Goal: Navigation & Orientation: Find specific page/section

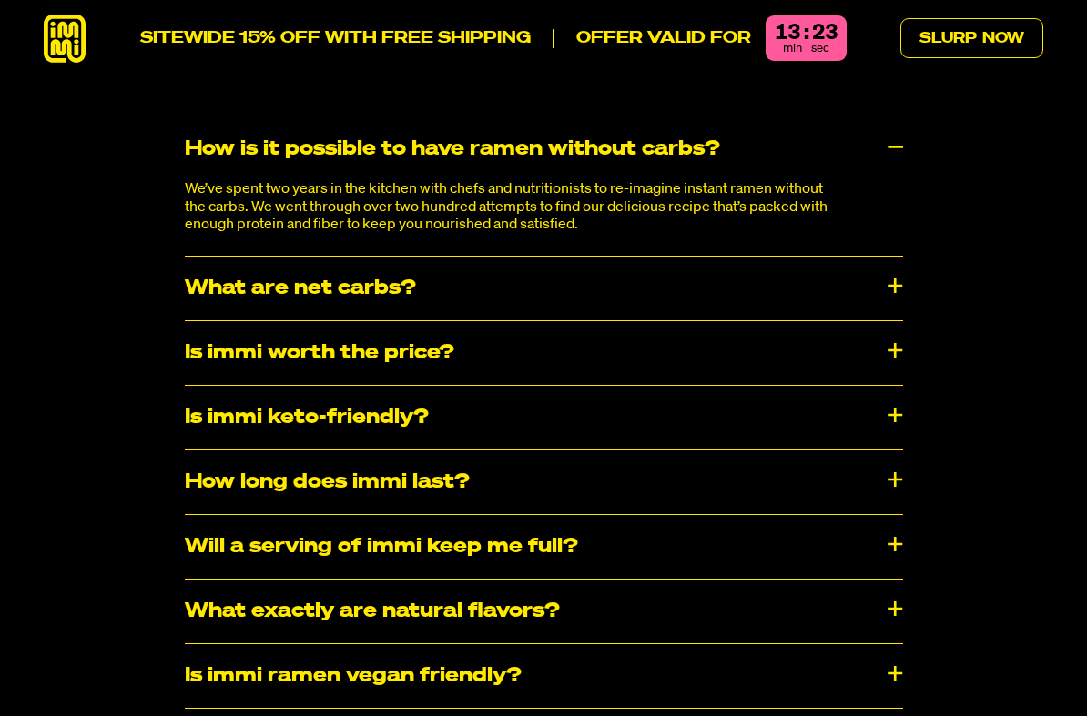
scroll to position [8983, 0]
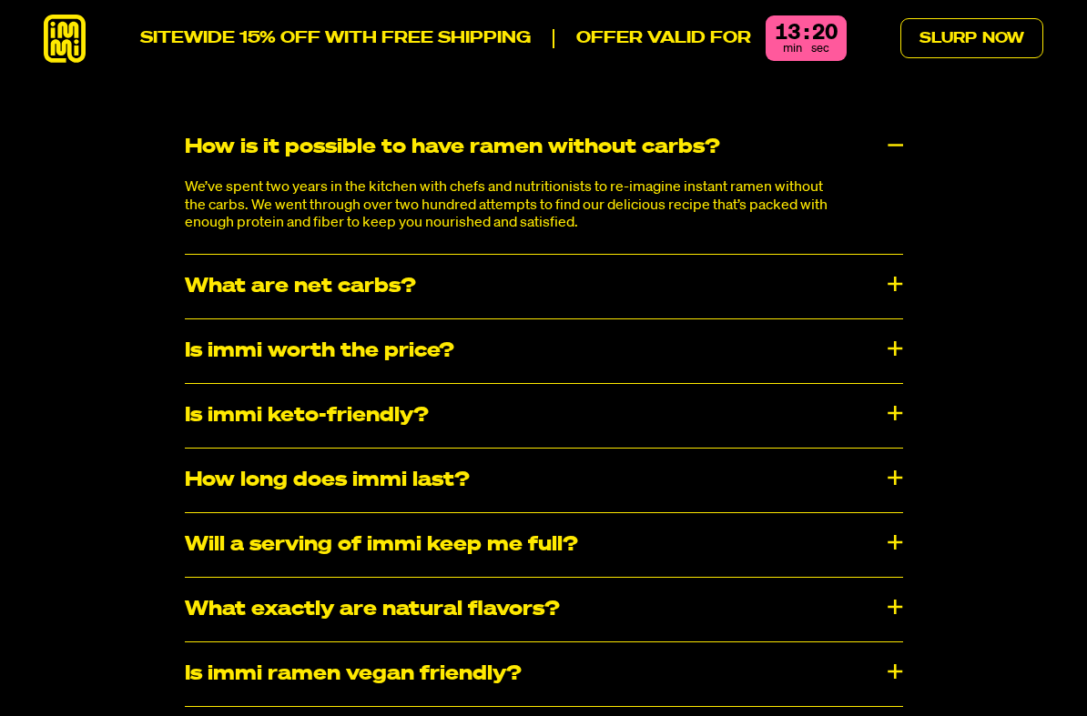
click at [885, 255] on div "What are net carbs?" at bounding box center [544, 287] width 718 height 64
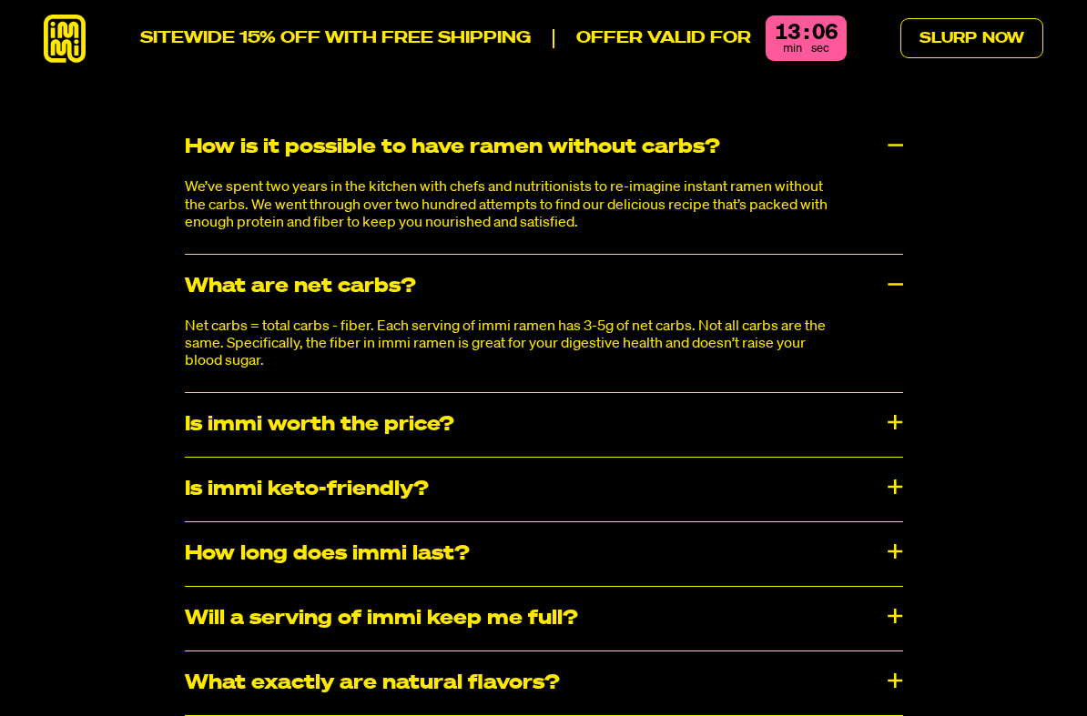
click at [897, 393] on div "Is immi worth the price?" at bounding box center [544, 425] width 718 height 64
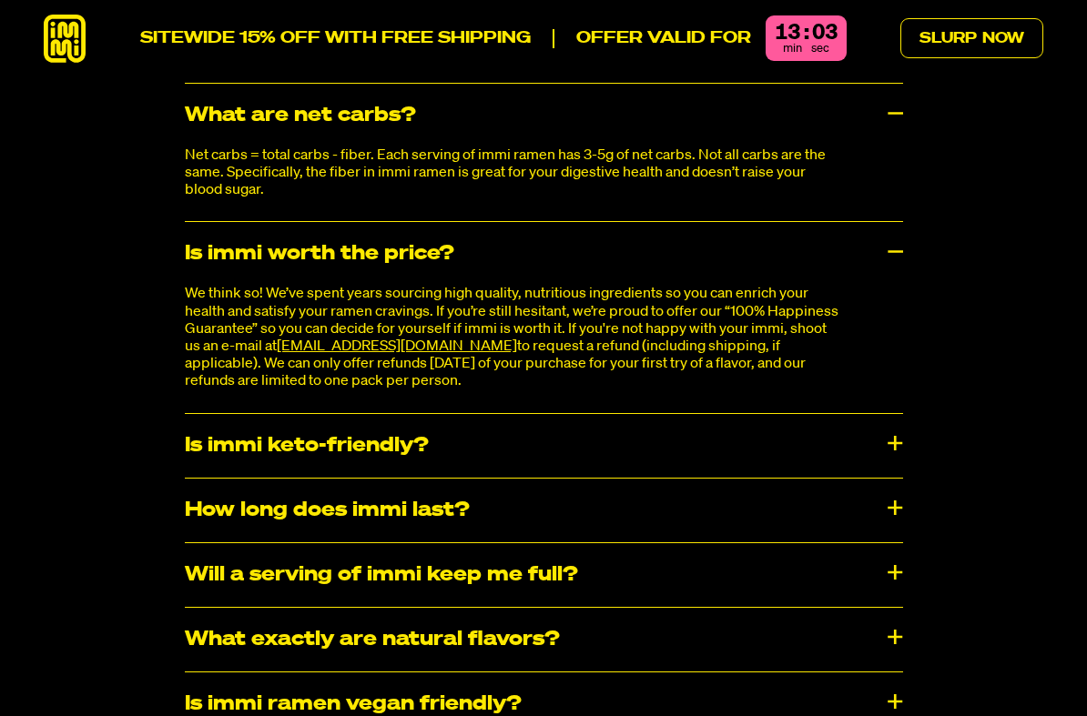
scroll to position [9175, 0]
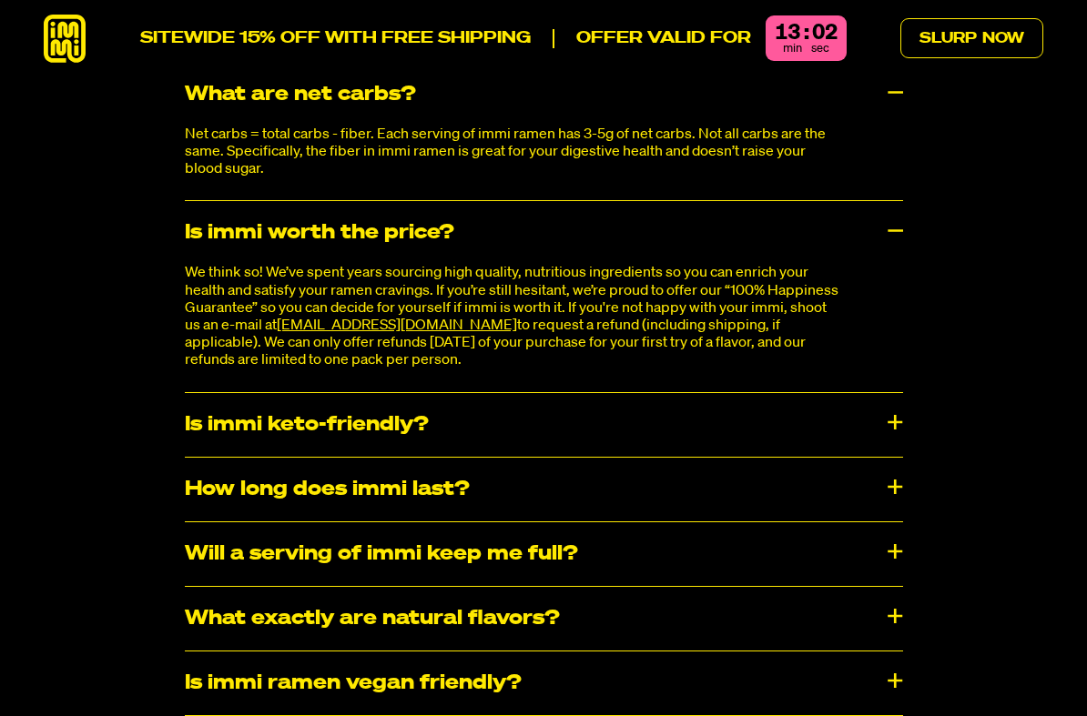
click at [1020, 557] on div "Frequently Asked Questions How is it possible to have ramen without carbs? We’v…" at bounding box center [543, 414] width 1087 height 1156
click at [886, 458] on div "How long does immi last?" at bounding box center [544, 490] width 718 height 64
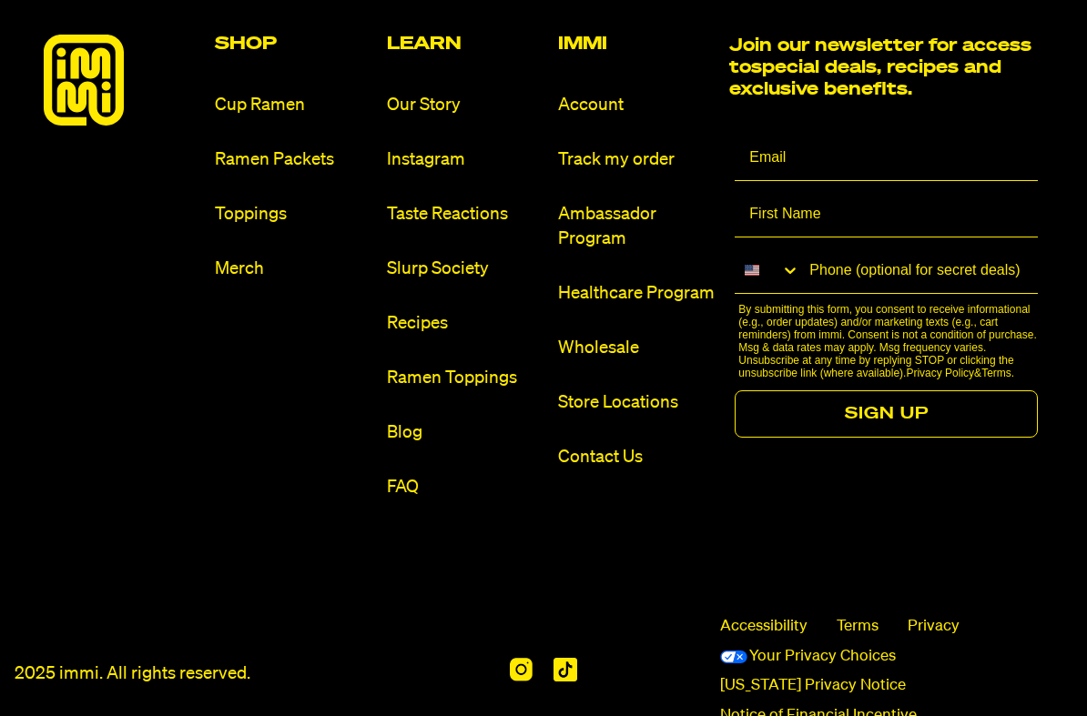
scroll to position [10701, 0]
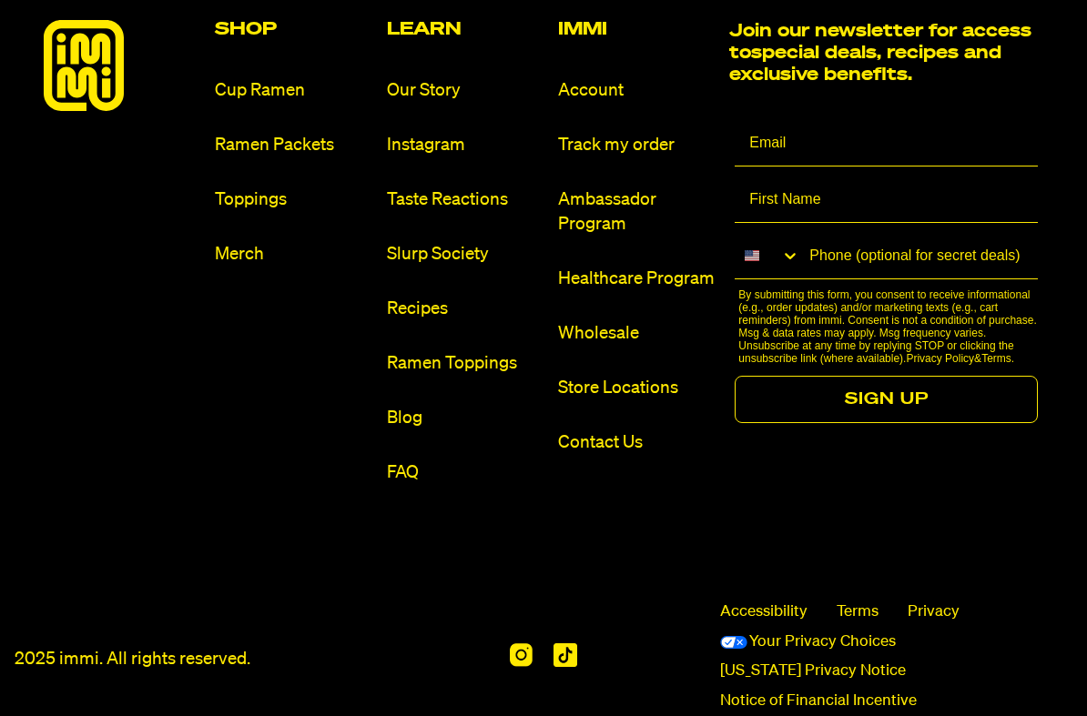
click at [595, 376] on link "Store Locations" at bounding box center [636, 388] width 157 height 25
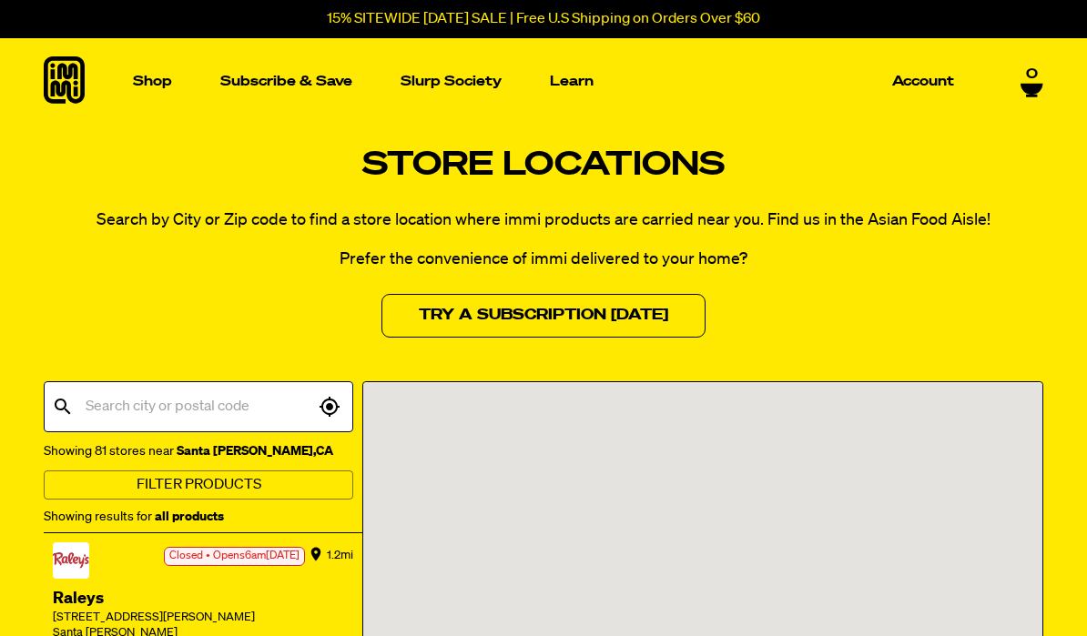
click at [273, 398] on input "text" at bounding box center [197, 407] width 233 height 35
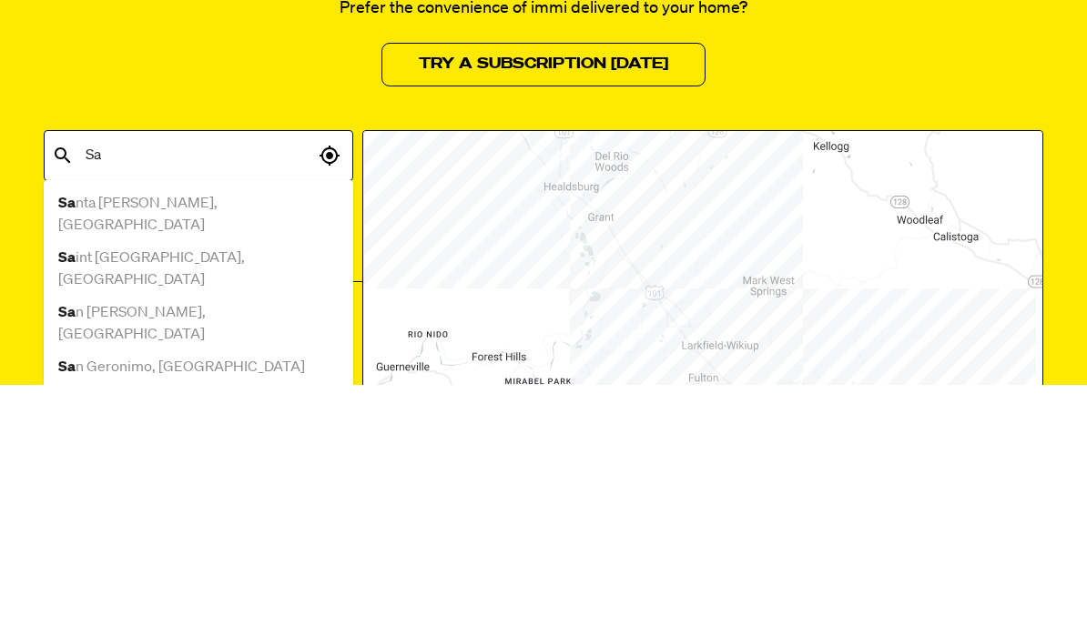
type input "S"
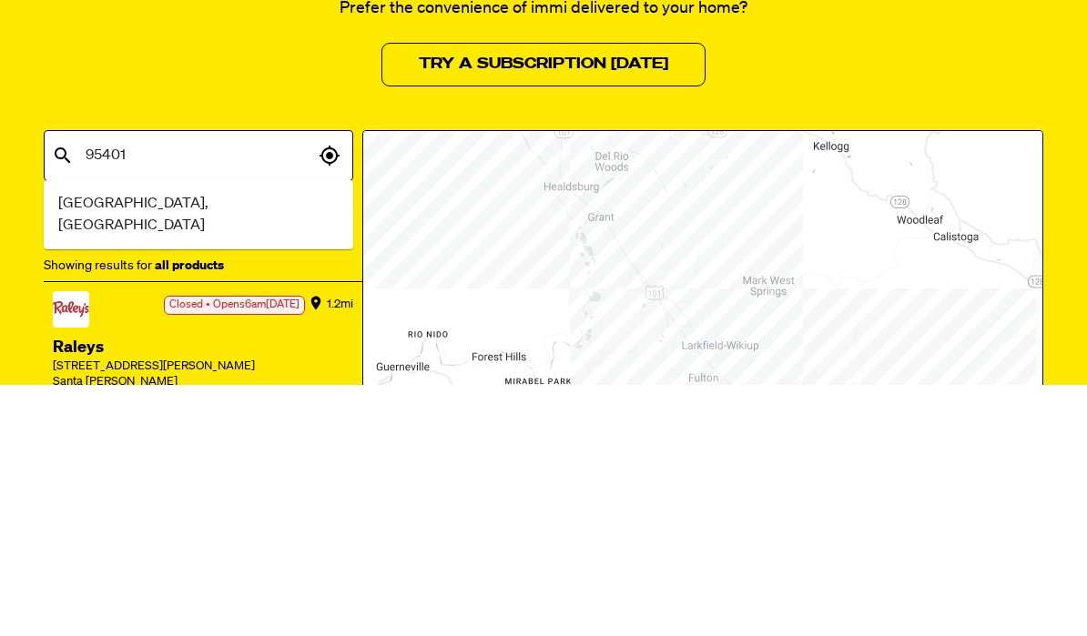
type input "95401"
click at [232, 439] on li "Santa Rosa, CA" at bounding box center [198, 466] width 309 height 55
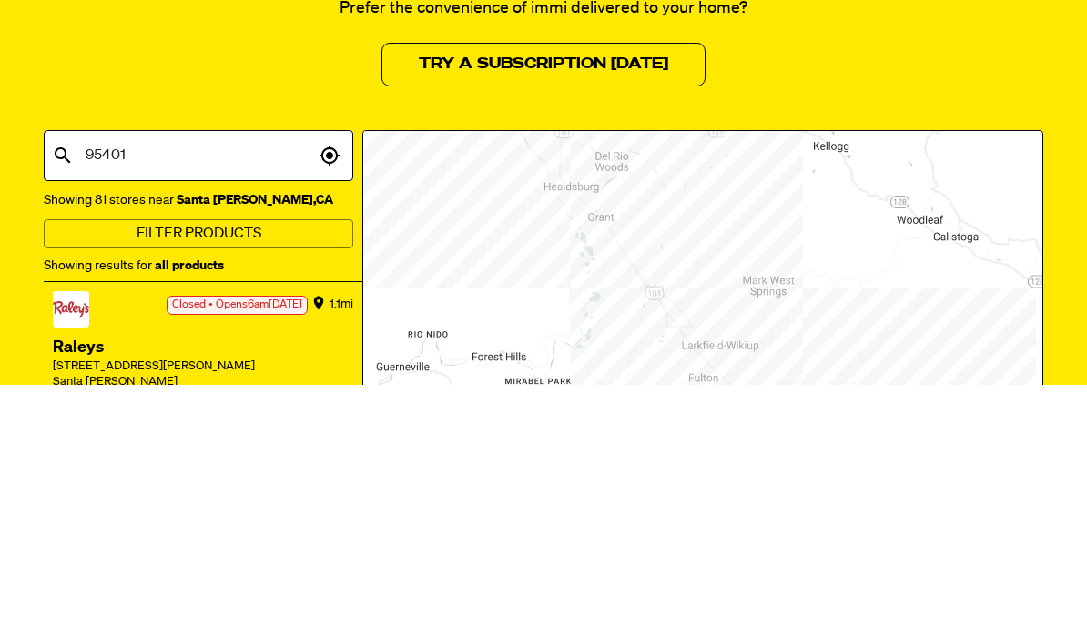
scroll to position [251, 0]
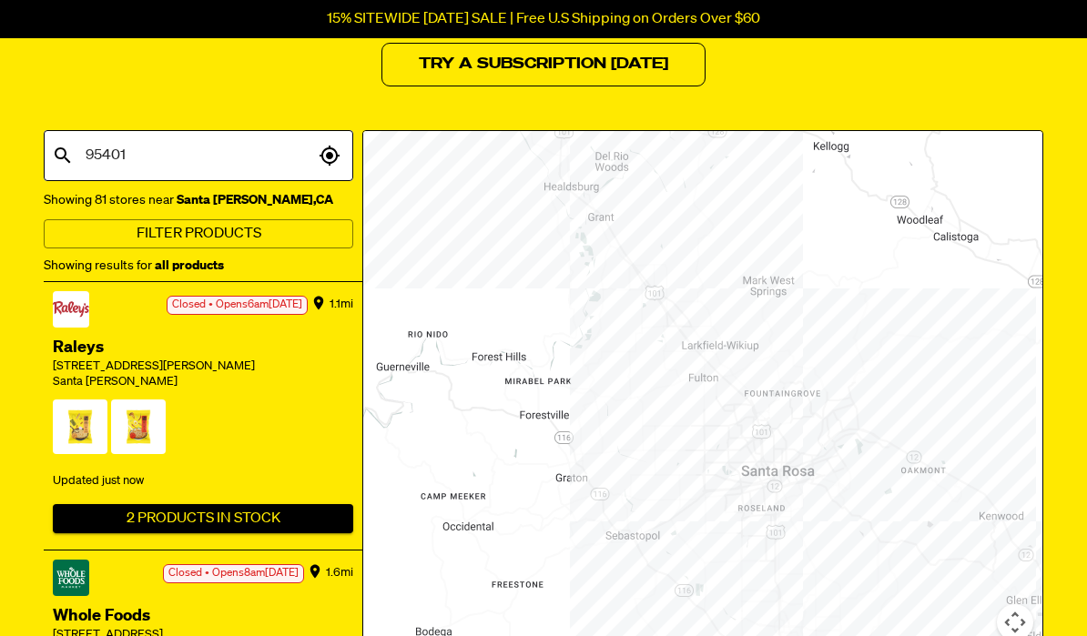
click at [219, 504] on button "2 Products In Stock" at bounding box center [203, 518] width 300 height 29
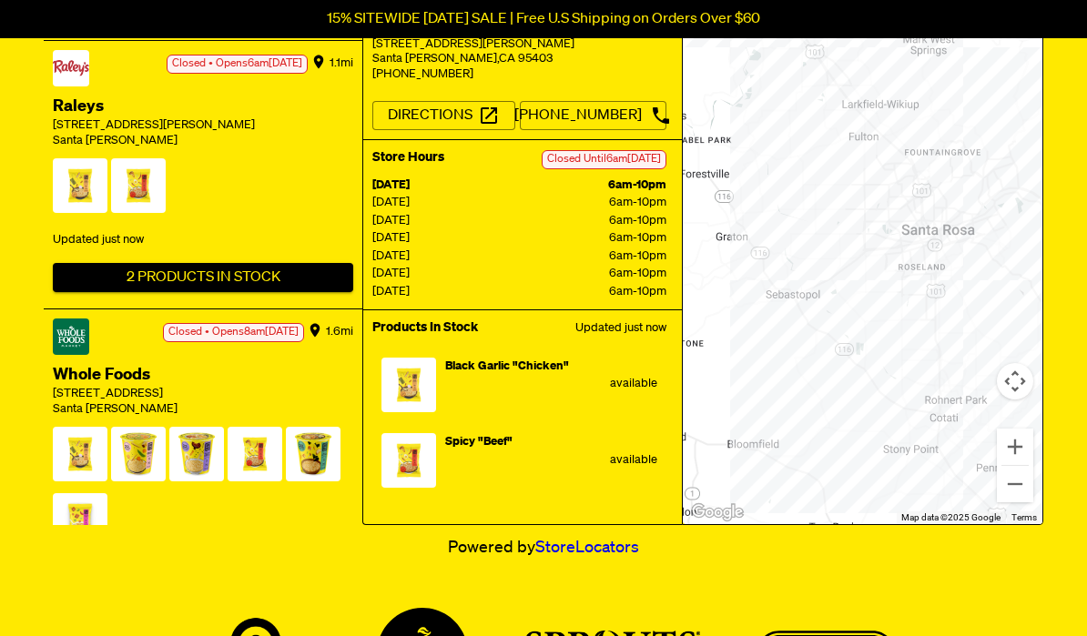
scroll to position [471, 0]
